Goal: Task Accomplishment & Management: Use online tool/utility

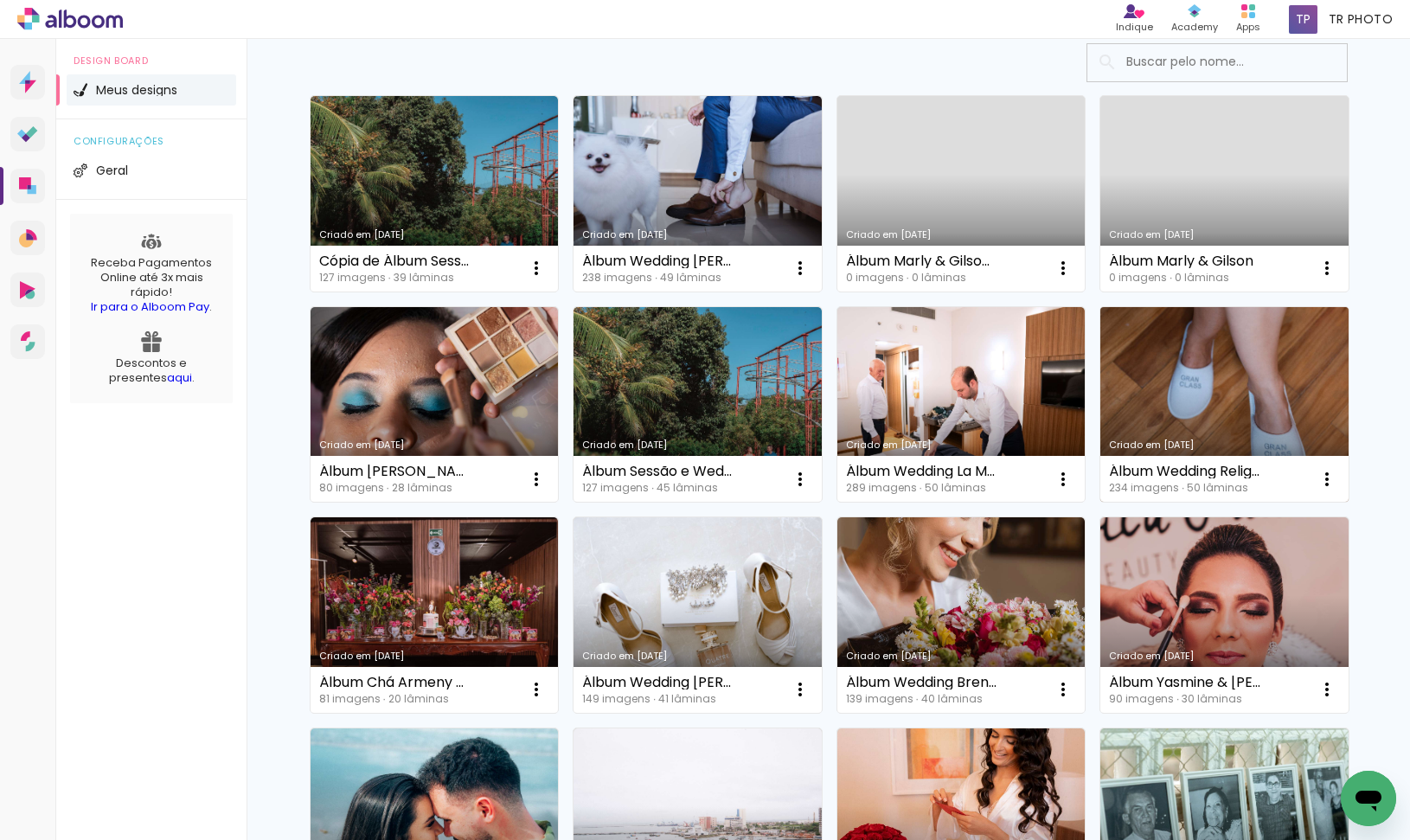
scroll to position [86, 0]
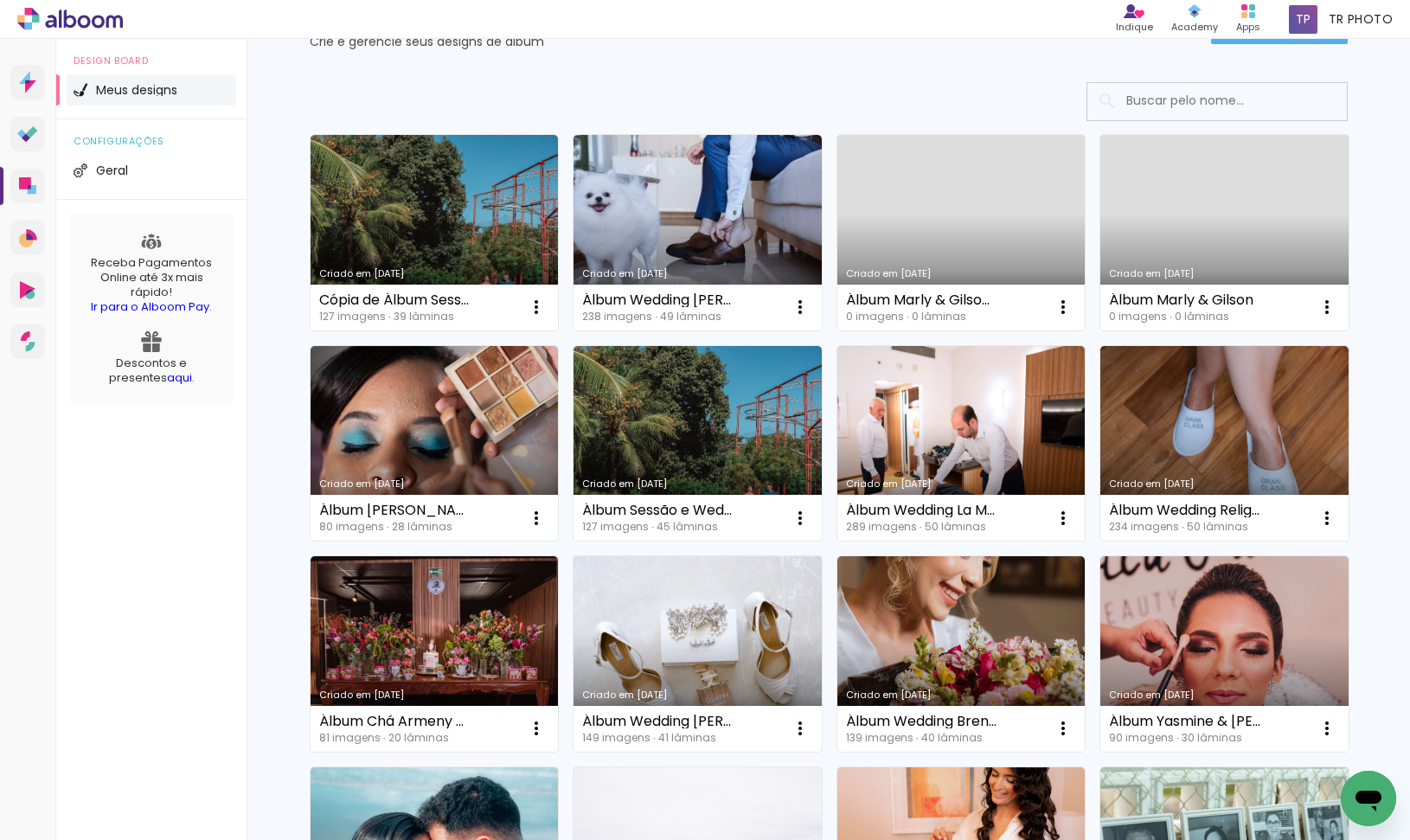
drag, startPoint x: 1321, startPoint y: 572, endPoint x: 1385, endPoint y: 510, distance: 89.1
click at [153, 682] on div "Design Board Meus designs configurações Geral Receba Pagamentos Online até 3x m…" at bounding box center [152, 459] width 190 height 840
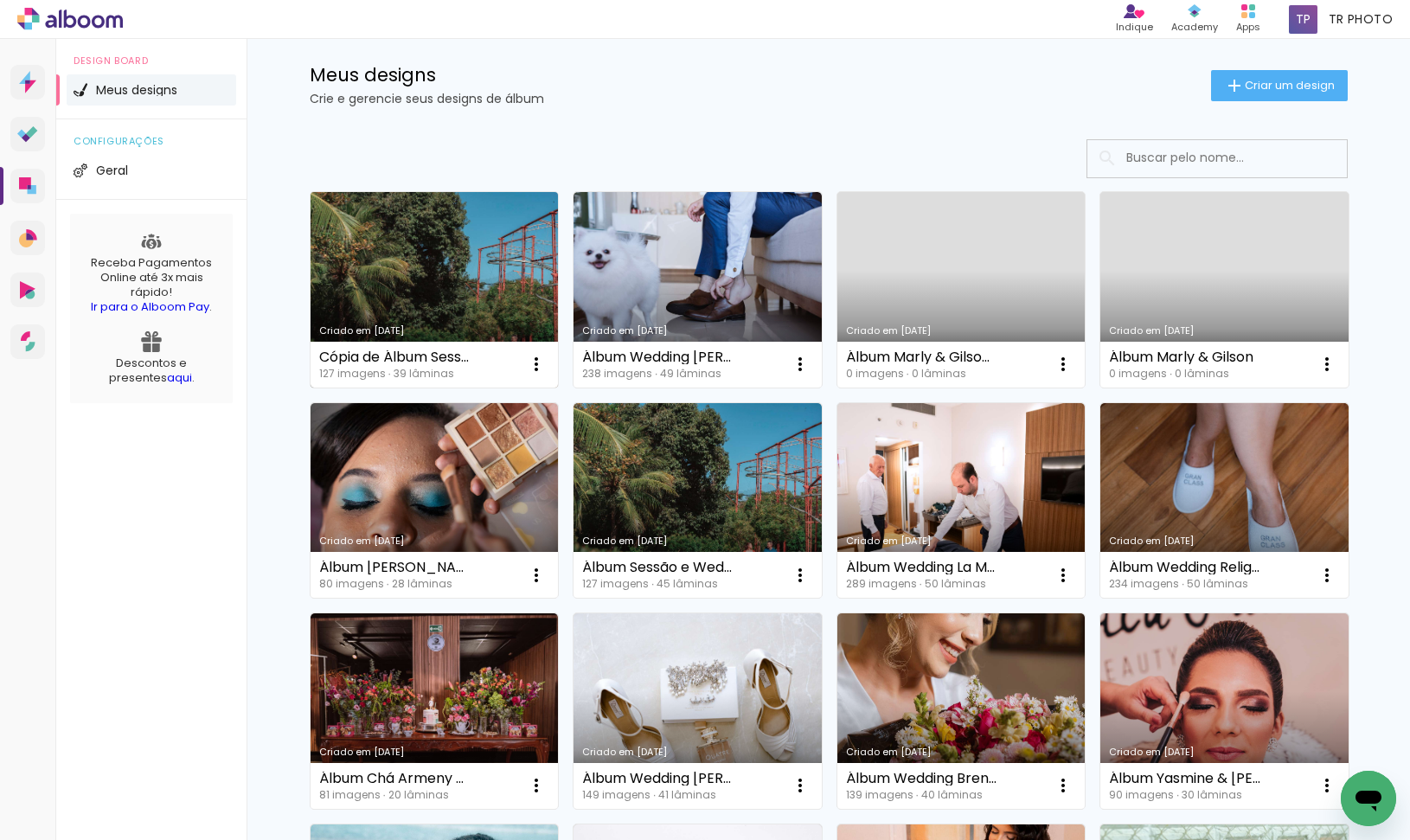
scroll to position [0, 0]
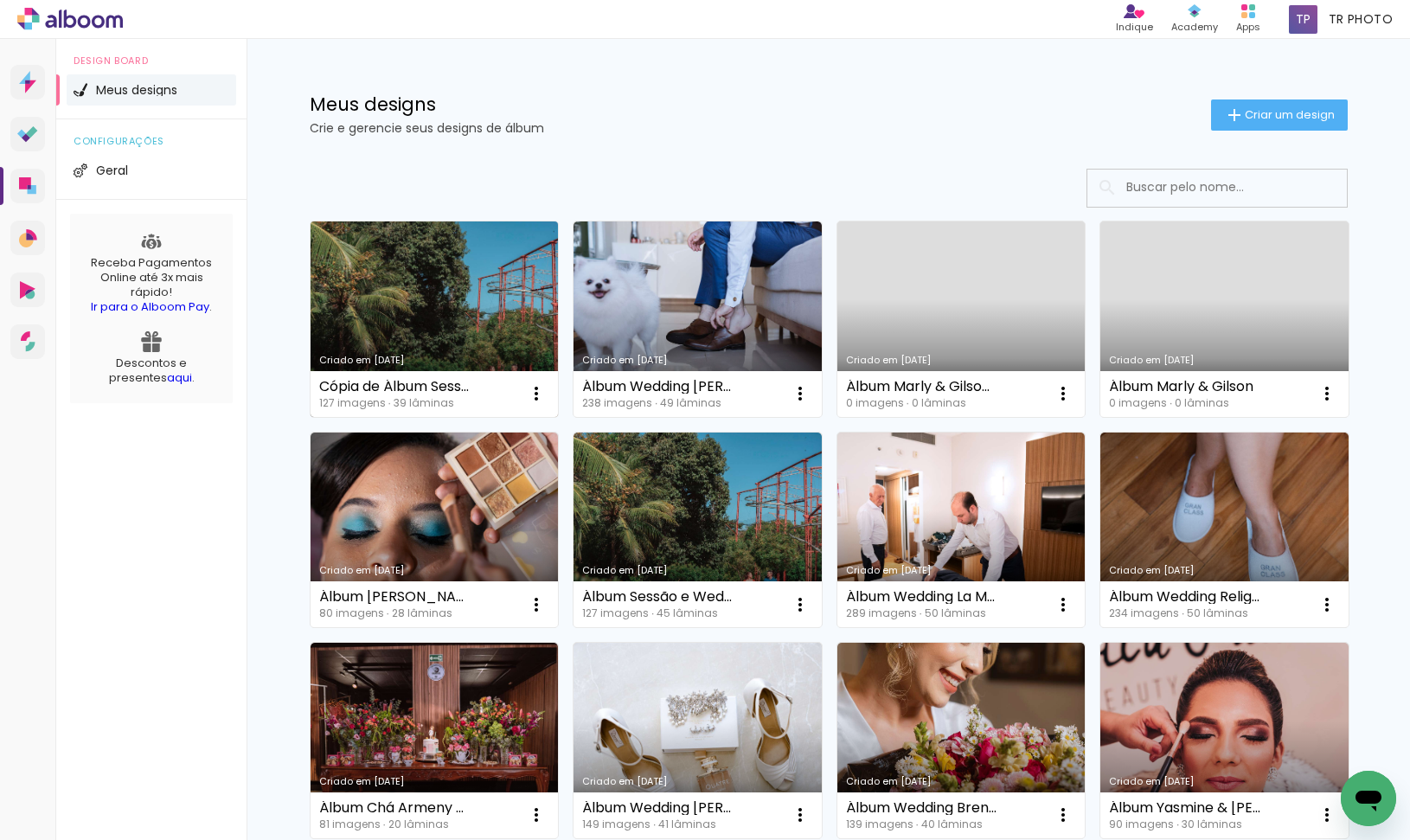
click at [423, 296] on link "Criado em [DATE]" at bounding box center [435, 319] width 248 height 196
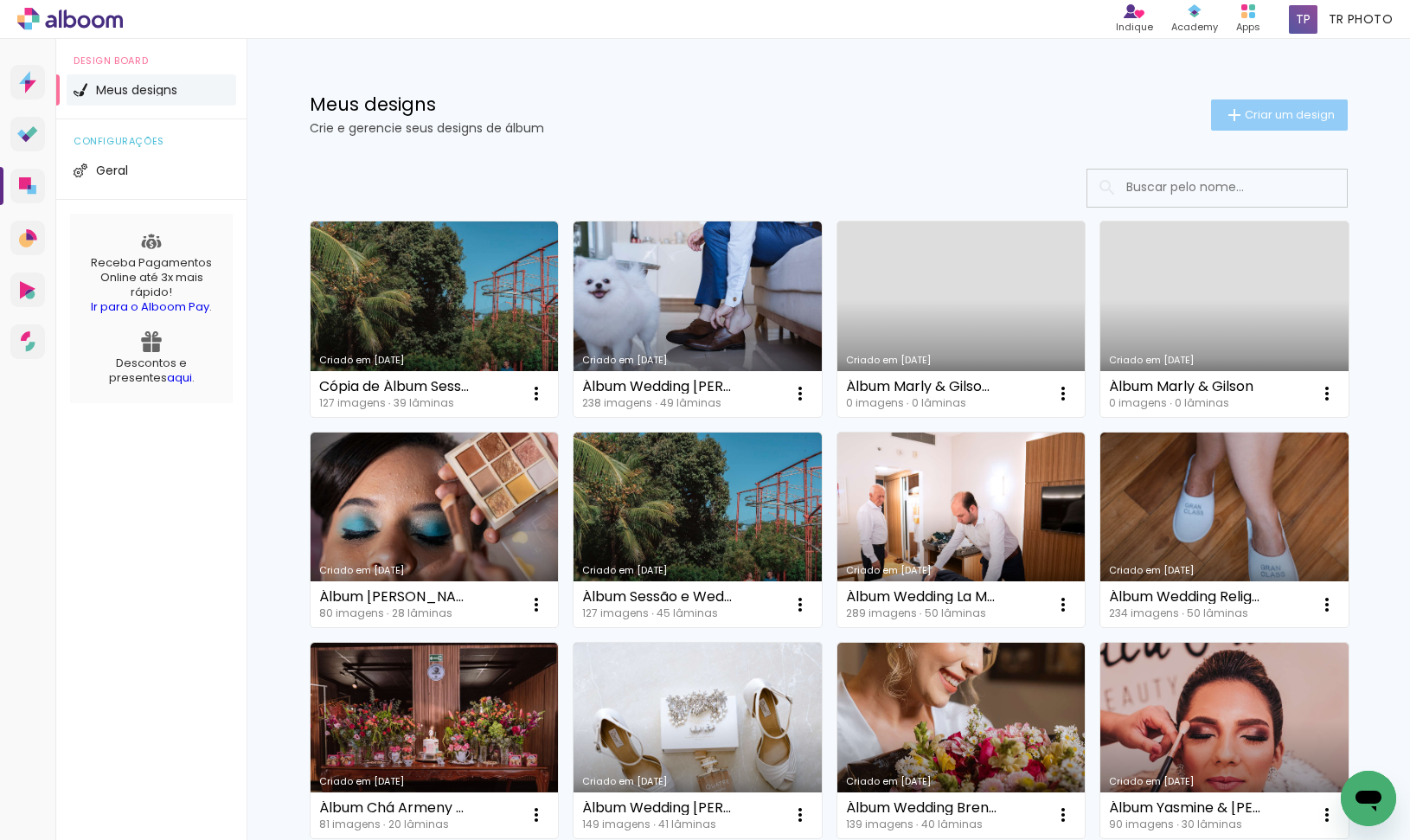
click at [1228, 118] on iron-icon at bounding box center [1234, 115] width 21 height 21
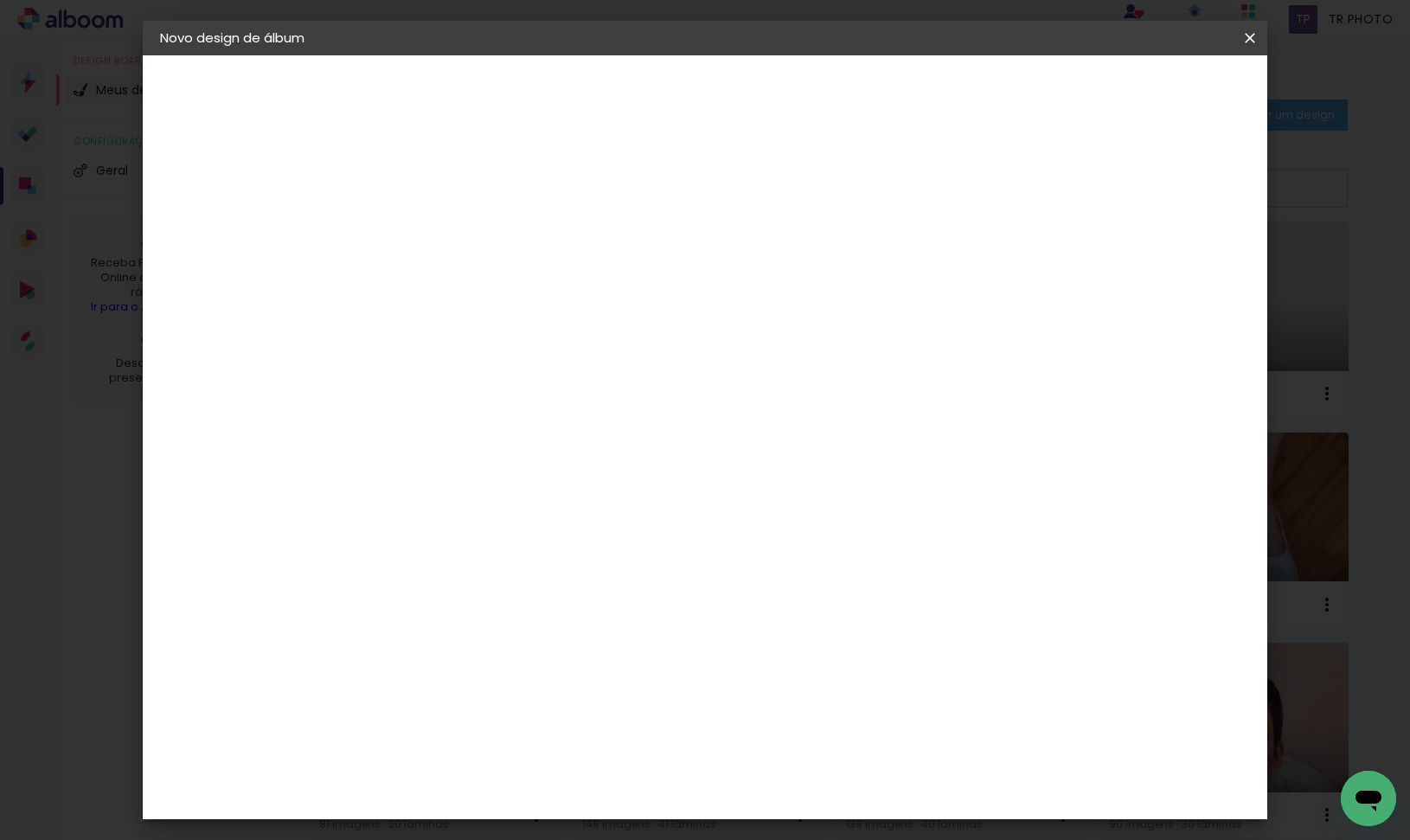
click at [443, 230] on input at bounding box center [443, 232] width 0 height 27
type input "Álbum Wedding Thaís & Nathanael"
click at [0, 0] on slot "Avançar" at bounding box center [0, 0] width 0 height 0
click at [499, 338] on input at bounding box center [487, 329] width 175 height 22
type input "prof"
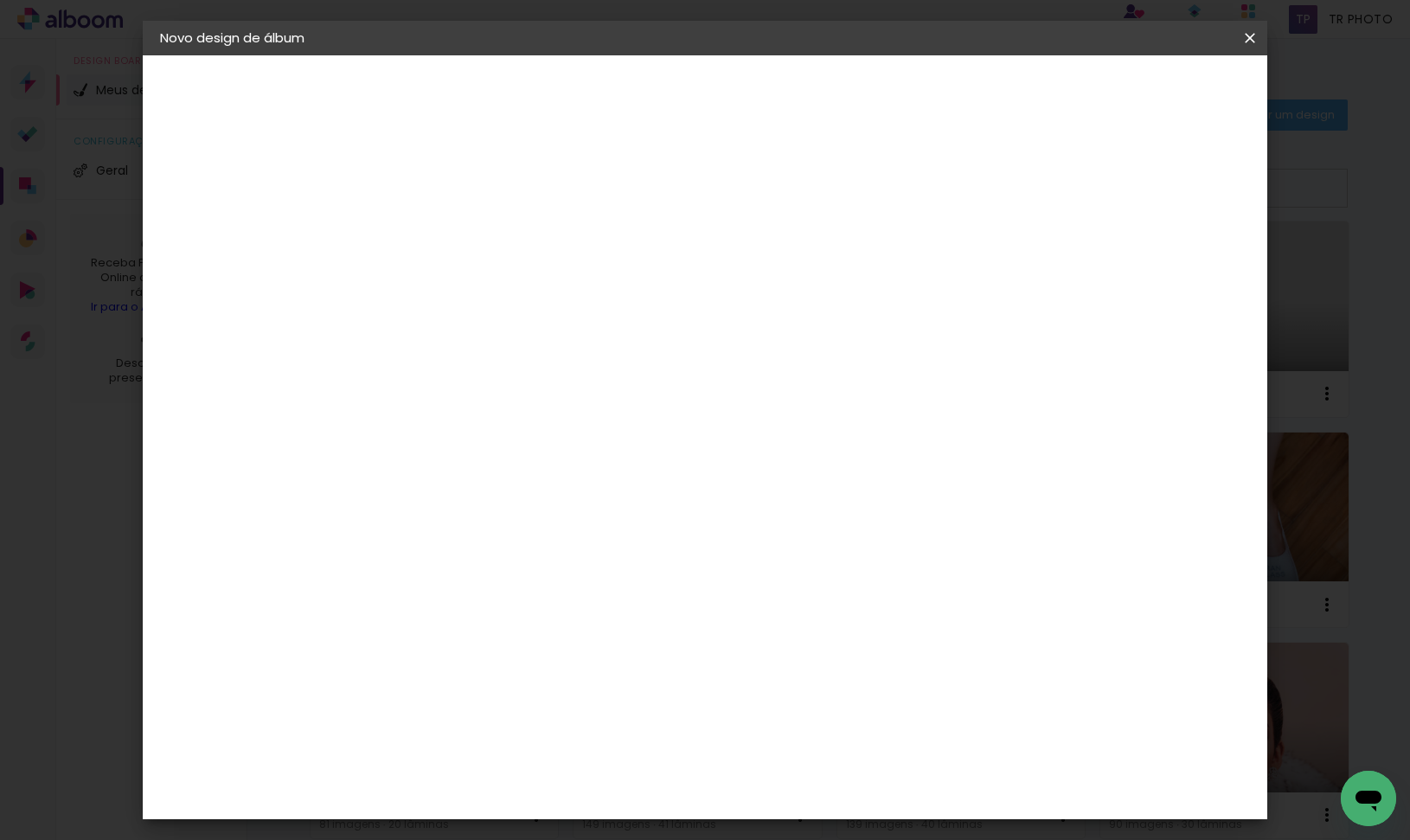
type paper-input "prof"
click at [479, 385] on div "ProFox" at bounding box center [455, 391] width 47 height 13
click at [0, 0] on slot "Avançar" at bounding box center [0, 0] width 0 height 0
click at [560, 605] on span "30 × 30" at bounding box center [520, 622] width 81 height 35
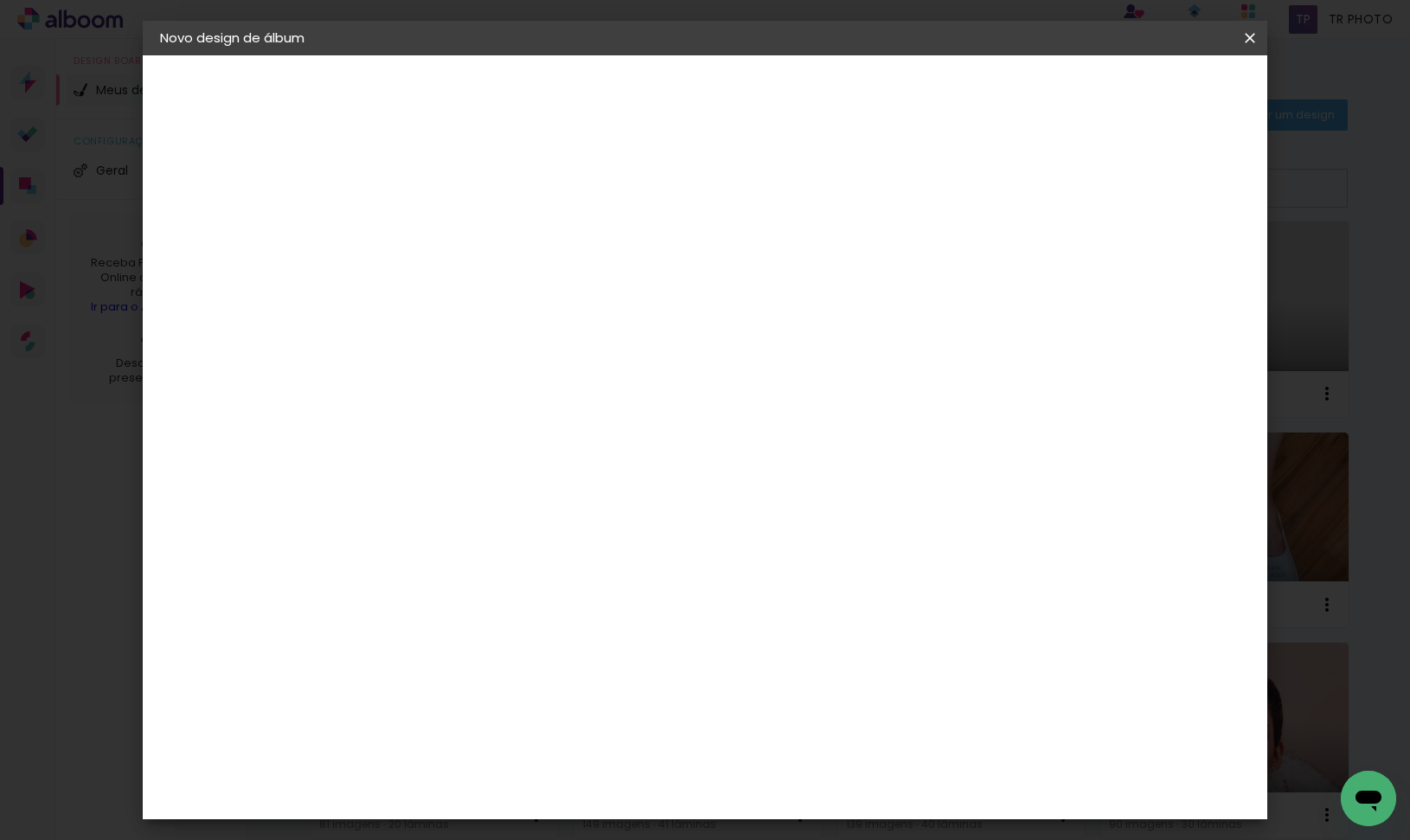
scroll to position [173, 0]
click at [0, 0] on slot "Avançar" at bounding box center [0, 0] width 0 height 0
click at [1142, 96] on span "Iniciar design" at bounding box center [1103, 91] width 79 height 12
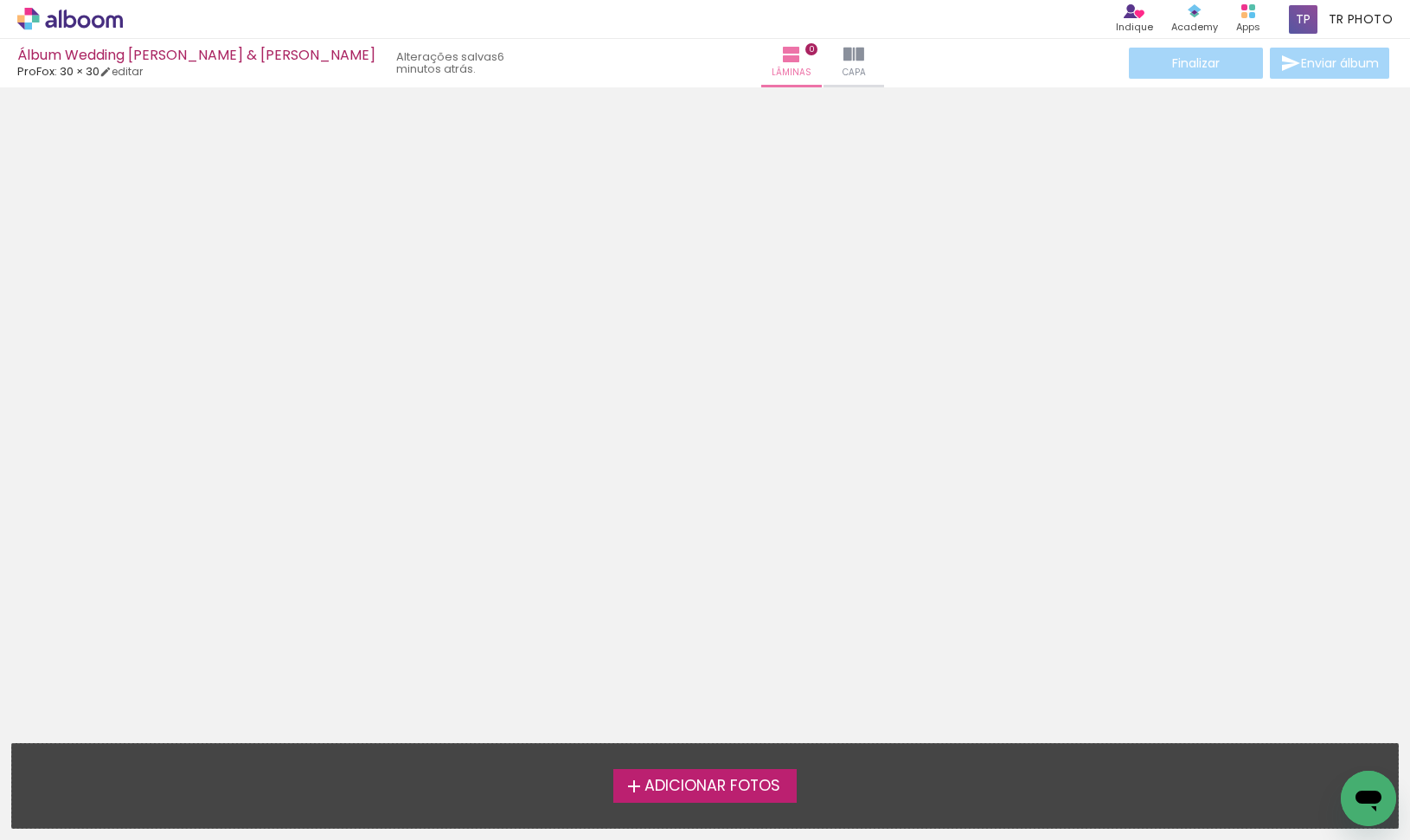
scroll to position [46, 0]
